Goal: Transaction & Acquisition: Purchase product/service

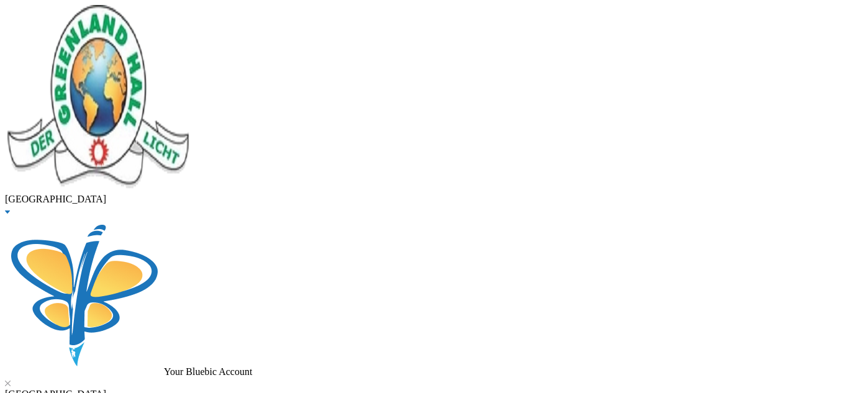
scroll to position [79, 0]
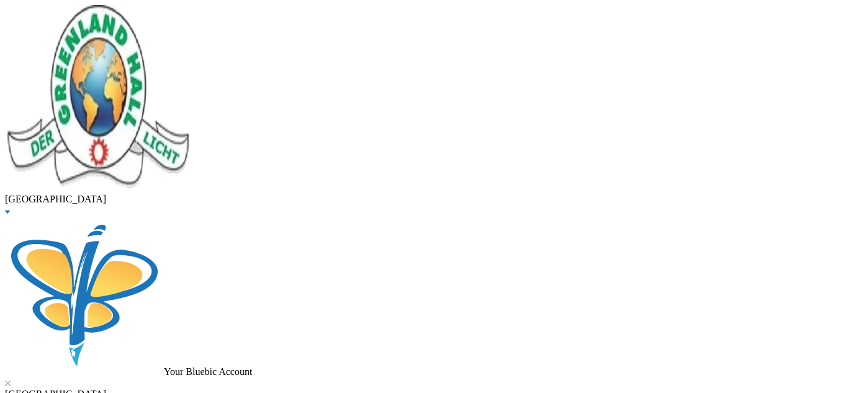
type input "[DATE]"
